Goal: Transaction & Acquisition: Download file/media

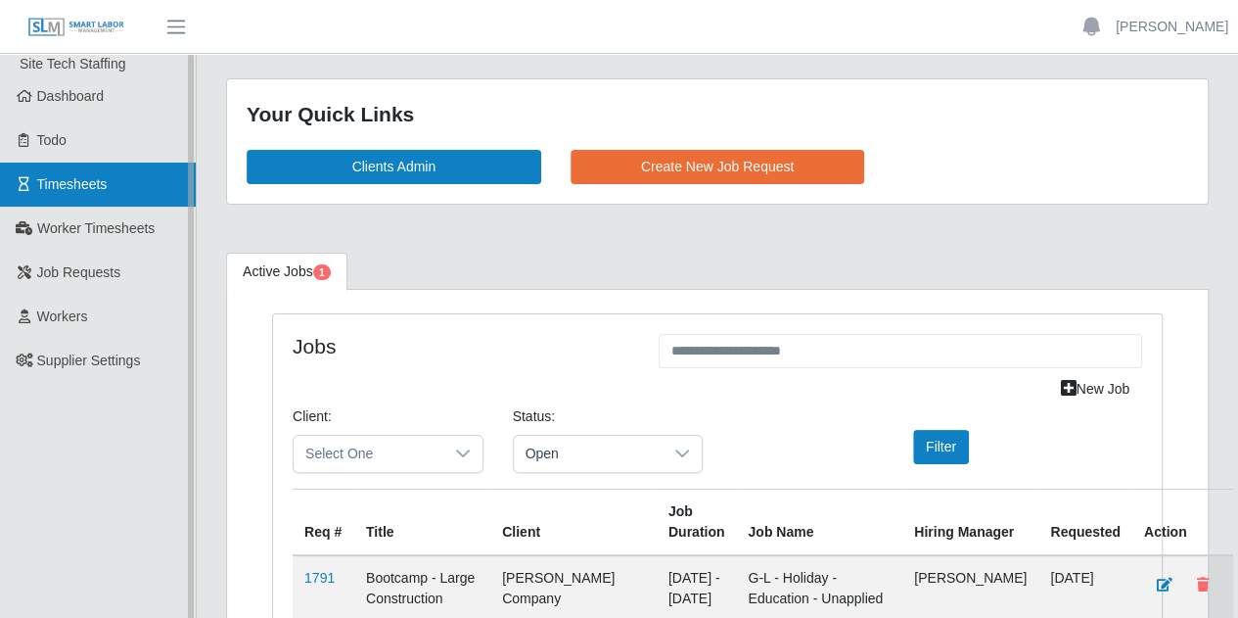
click at [96, 173] on link "Timesheets" at bounding box center [98, 184] width 196 height 44
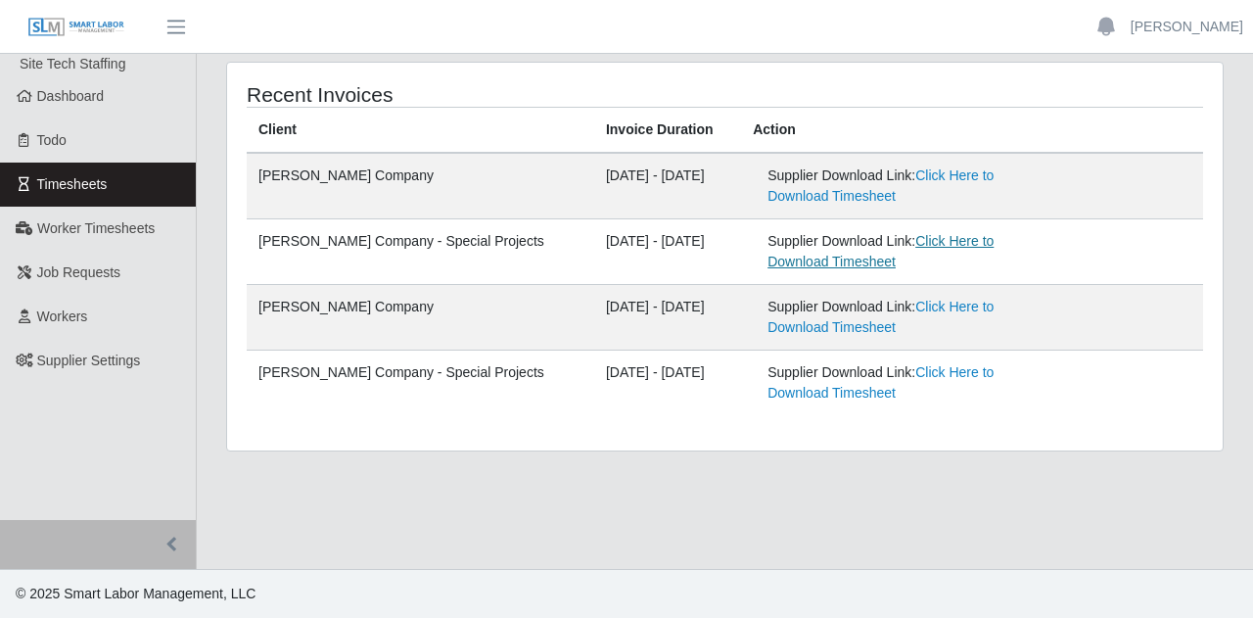
click at [898, 240] on link "Click Here to Download Timesheet" at bounding box center [880, 251] width 226 height 36
click at [900, 244] on link "Click Here to Download Timesheet" at bounding box center [880, 251] width 226 height 36
click at [914, 245] on link "Click Here to Download Timesheet" at bounding box center [880, 251] width 226 height 36
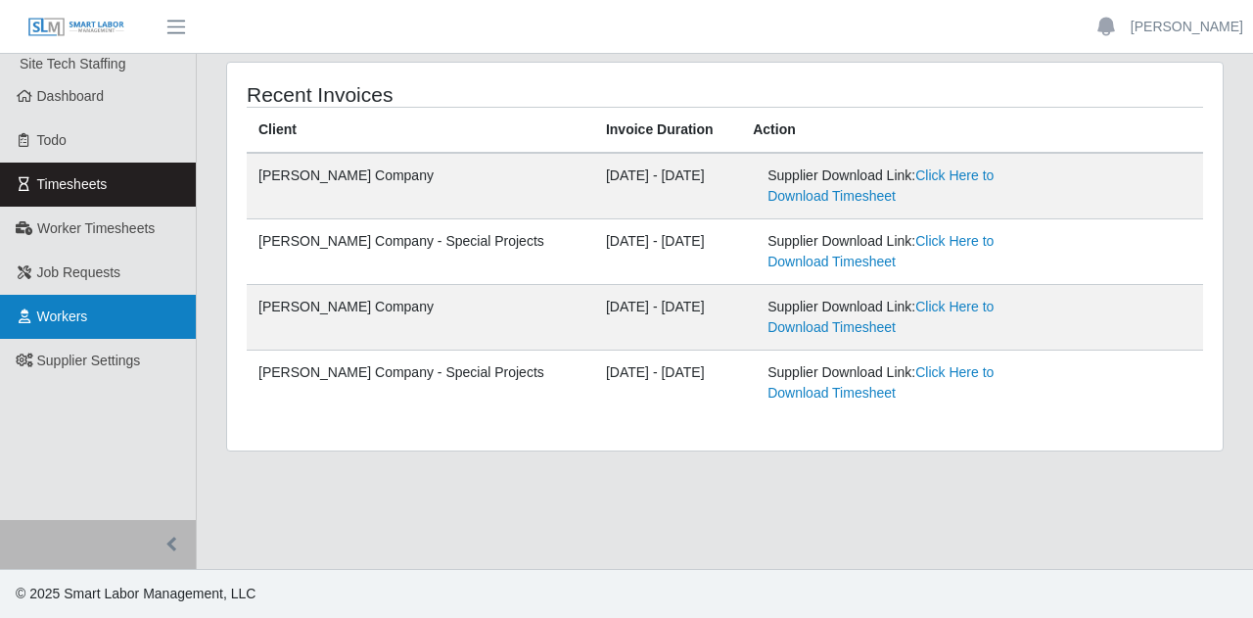
click at [90, 303] on link "Workers" at bounding box center [98, 317] width 196 height 44
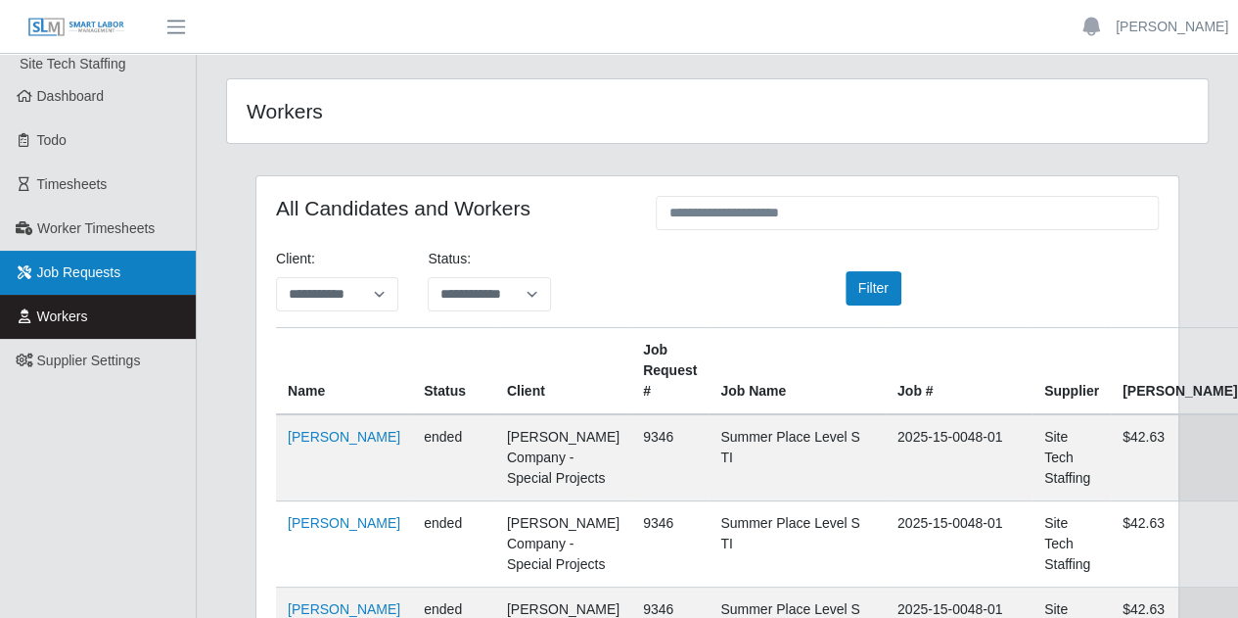
click at [97, 268] on span "Job Requests" at bounding box center [79, 272] width 84 height 16
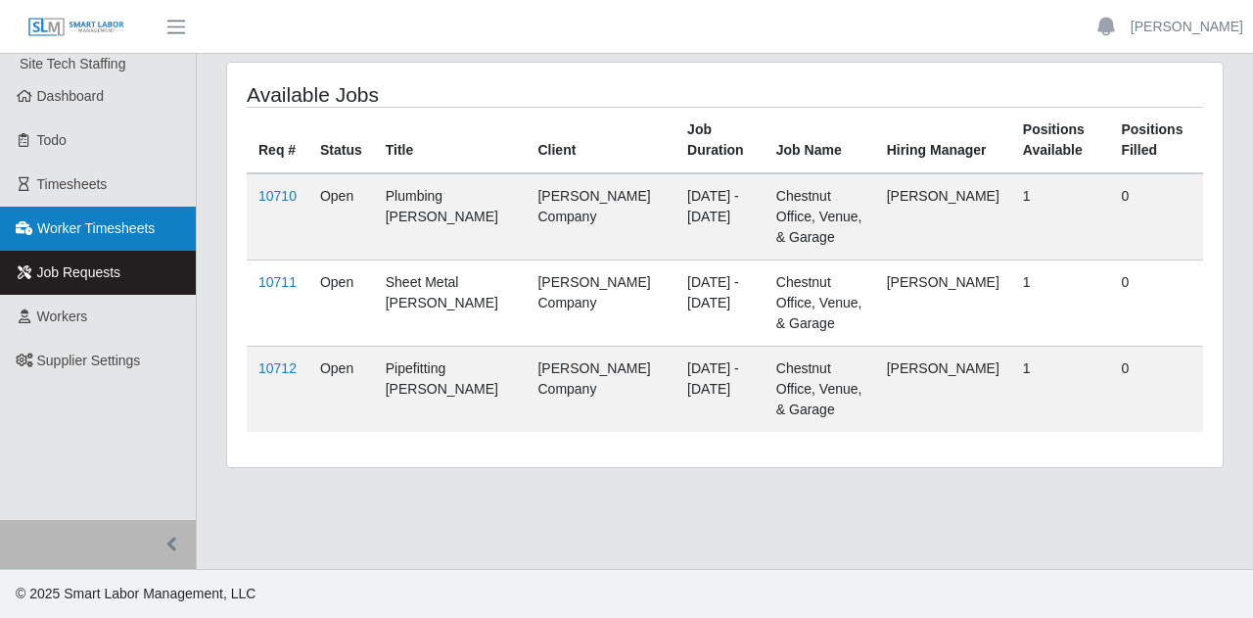
click at [60, 230] on span "Worker Timesheets" at bounding box center [95, 228] width 117 height 16
